Goal: Task Accomplishment & Management: Use online tool/utility

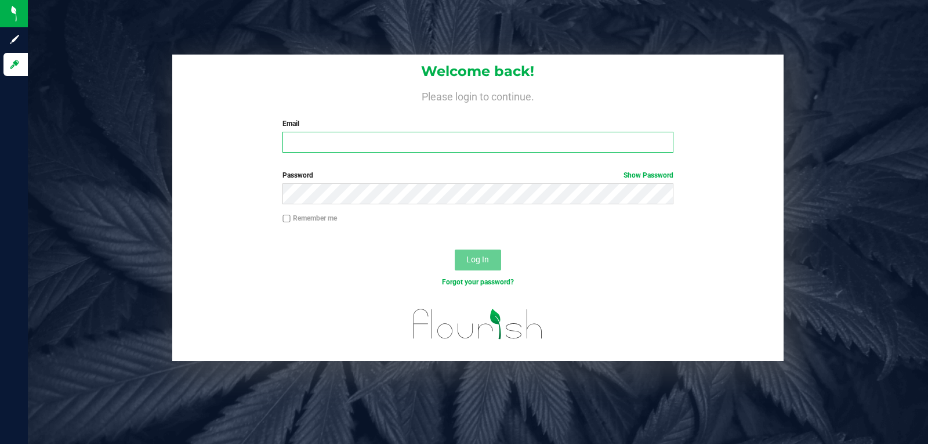
click at [398, 138] on input "Email" at bounding box center [478, 142] width 390 height 21
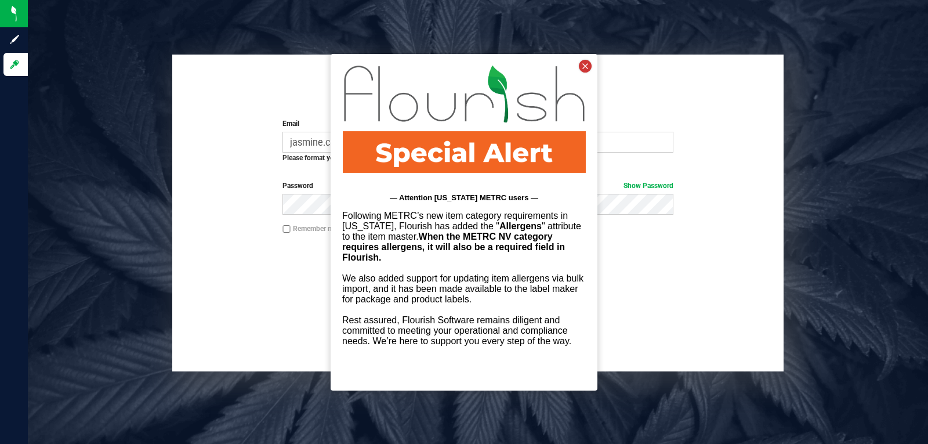
click at [588, 70] on icon at bounding box center [585, 65] width 13 height 13
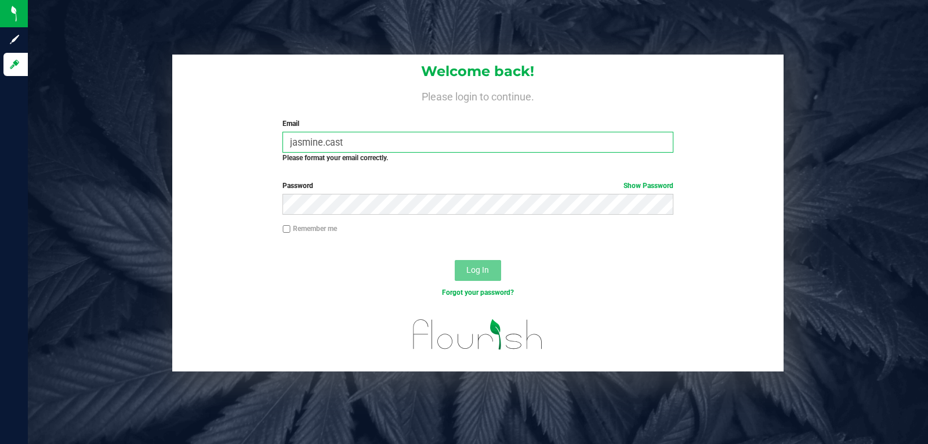
click at [549, 149] on input "jasmine.cast" at bounding box center [478, 142] width 390 height 21
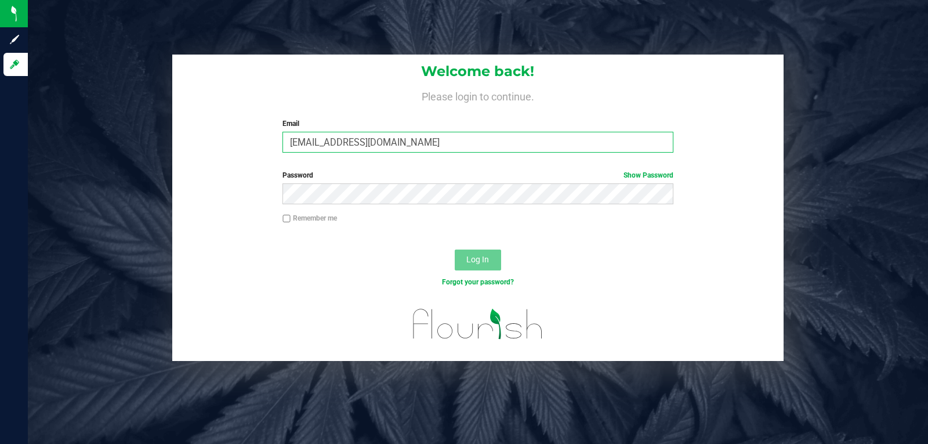
type input "[EMAIL_ADDRESS][DOMAIN_NAME]"
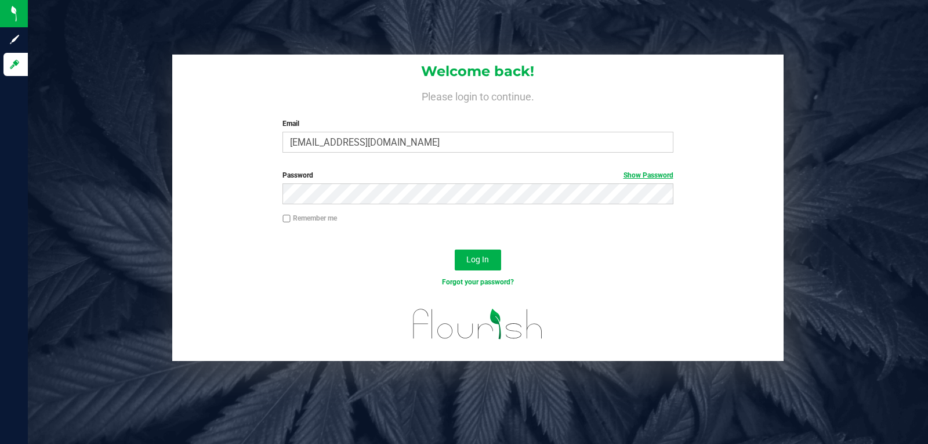
click at [653, 176] on link "Show Password" at bounding box center [649, 175] width 50 height 8
click at [491, 251] on button "Log In" at bounding box center [478, 259] width 46 height 21
click at [488, 267] on button "Log In" at bounding box center [478, 259] width 46 height 21
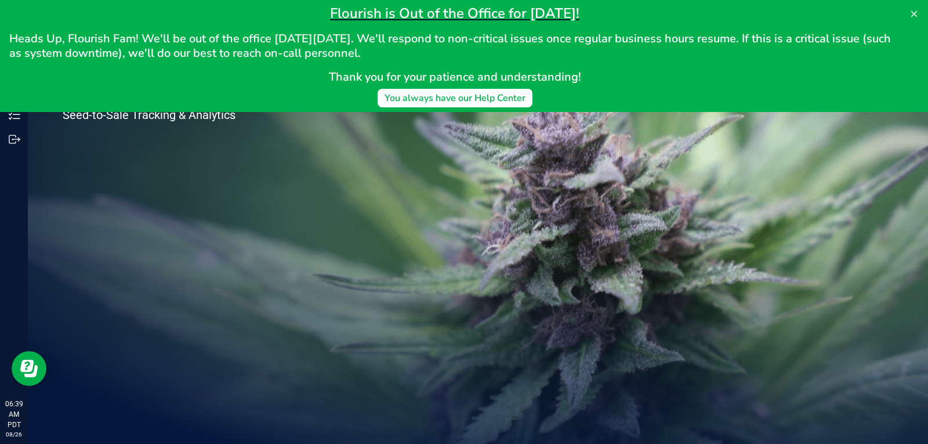
click at [131, 162] on div "Welcome to Flourish Software Seed-to-Sale Tracking & Analytics" at bounding box center [173, 236] width 290 height 416
click at [907, 16] on button at bounding box center [914, 14] width 19 height 19
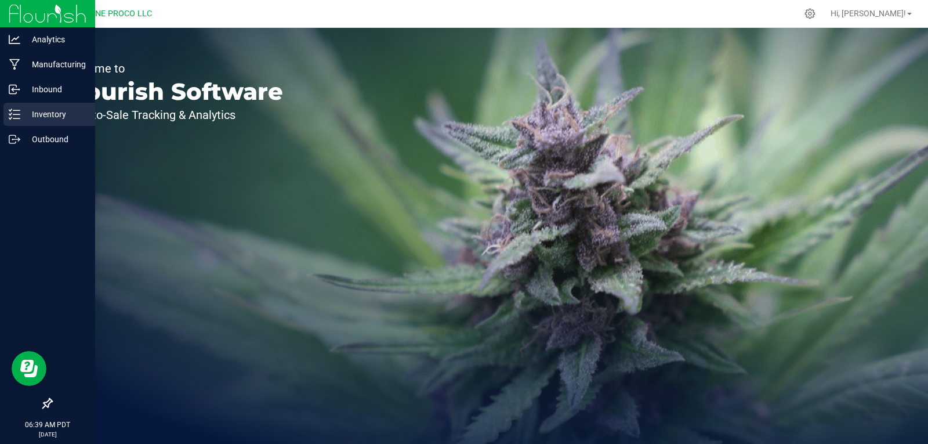
click at [15, 118] on line at bounding box center [16, 118] width 6 height 0
